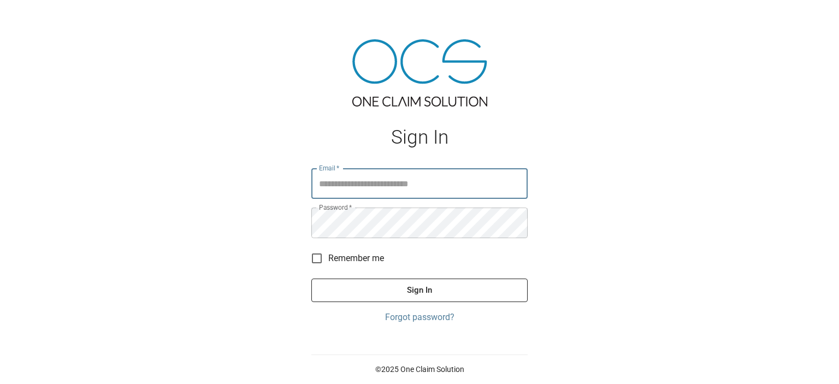
type input "**********"
click at [439, 296] on button "Sign In" at bounding box center [419, 290] width 216 height 23
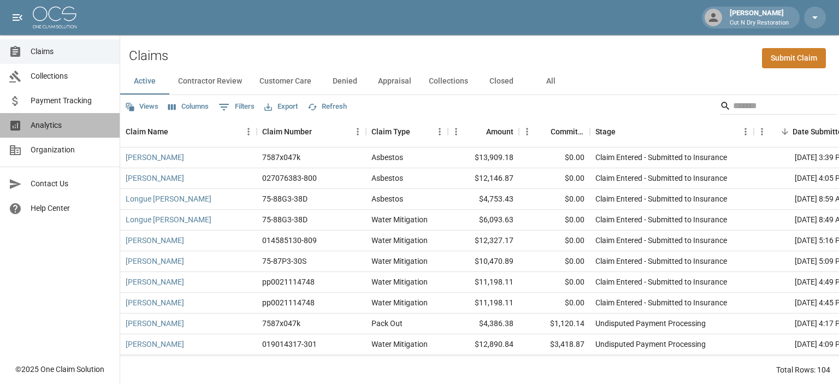
click at [36, 122] on span "Analytics" at bounding box center [71, 125] width 80 height 11
